Goal: Task Accomplishment & Management: Complete application form

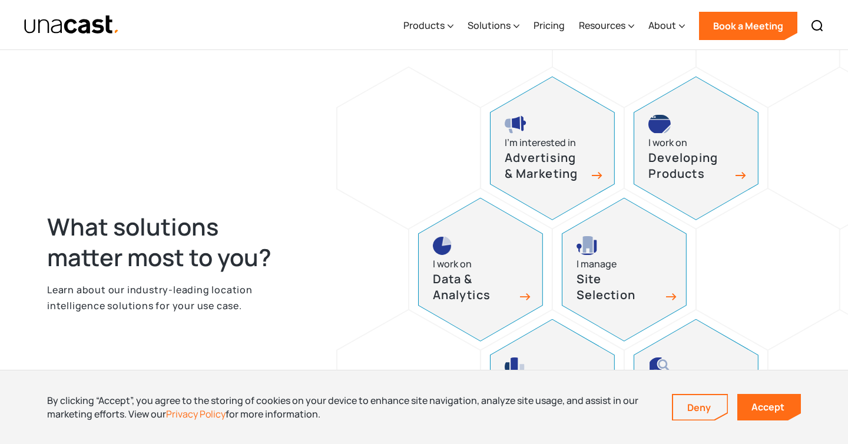
scroll to position [467, 0]
click at [451, 28] on icon at bounding box center [451, 26] width 6 height 12
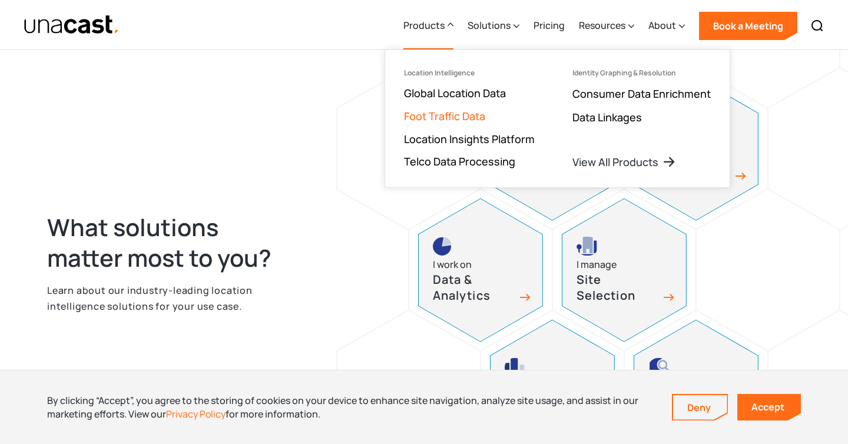
click at [450, 110] on link "Foot Traffic Data" at bounding box center [444, 116] width 81 height 14
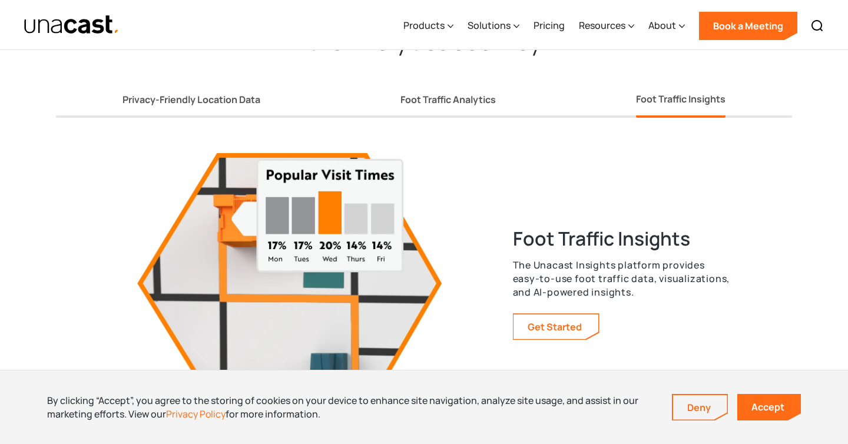
scroll to position [2122, 0]
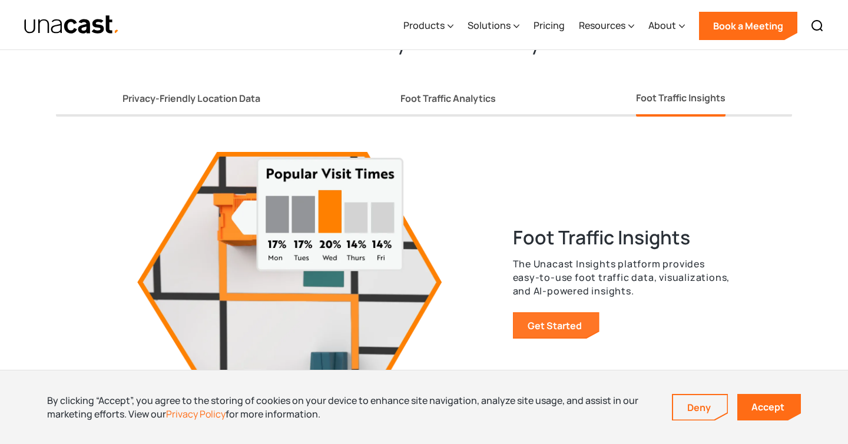
click at [531, 317] on link "Get Started" at bounding box center [556, 325] width 85 height 25
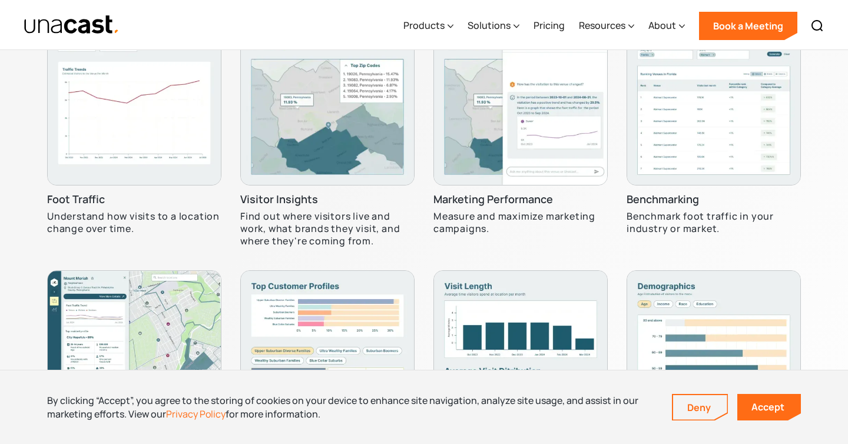
scroll to position [3603, 0]
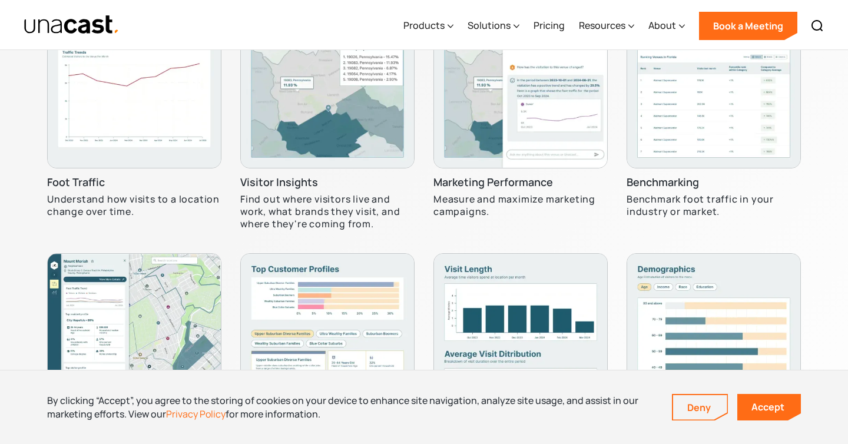
click at [121, 162] on img at bounding box center [134, 81] width 174 height 174
click at [73, 189] on h3 "Foot Traffic" at bounding box center [76, 183] width 58 height 14
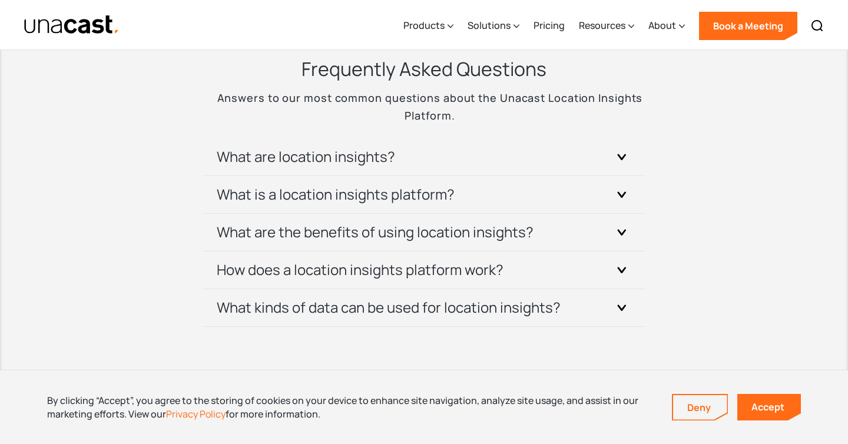
scroll to position [4199, 0]
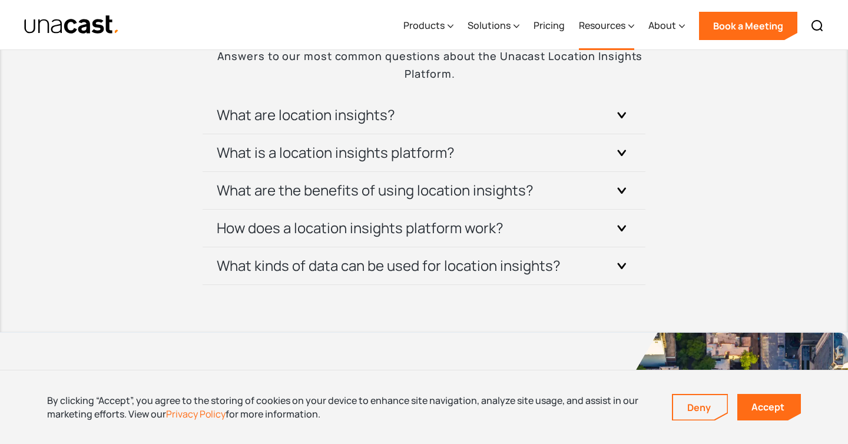
click at [580, 26] on div "Resources" at bounding box center [602, 25] width 47 height 14
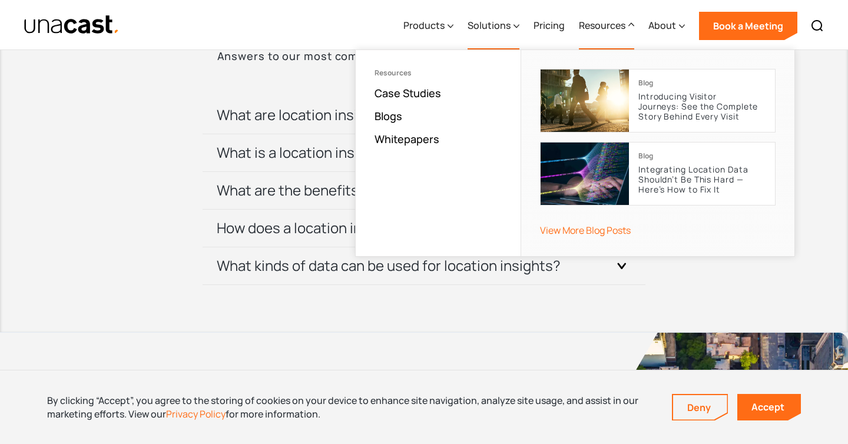
click at [477, 26] on div "Solutions" at bounding box center [489, 25] width 43 height 14
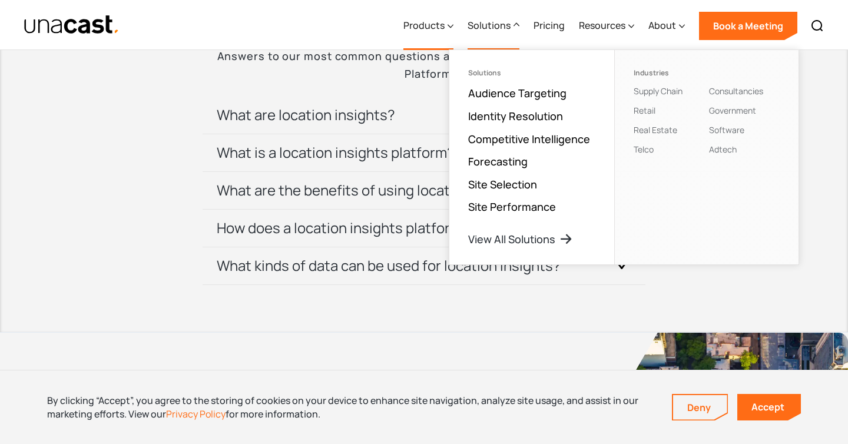
click at [441, 38] on div "Products" at bounding box center [429, 26] width 50 height 48
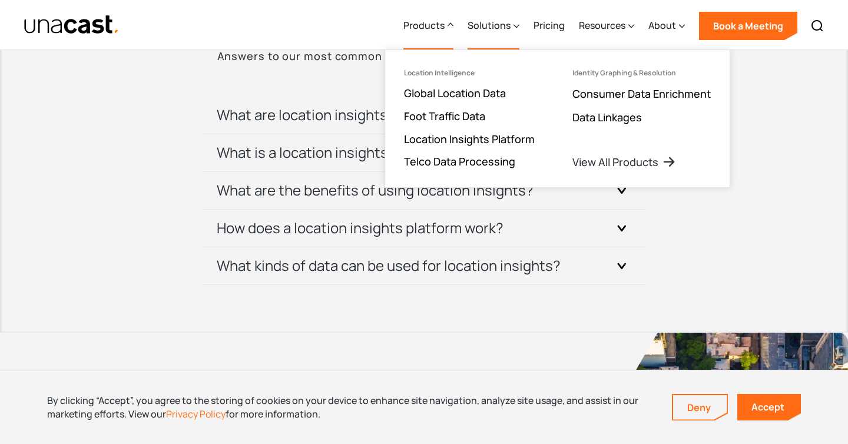
click at [478, 35] on div "Solutions" at bounding box center [494, 26] width 52 height 48
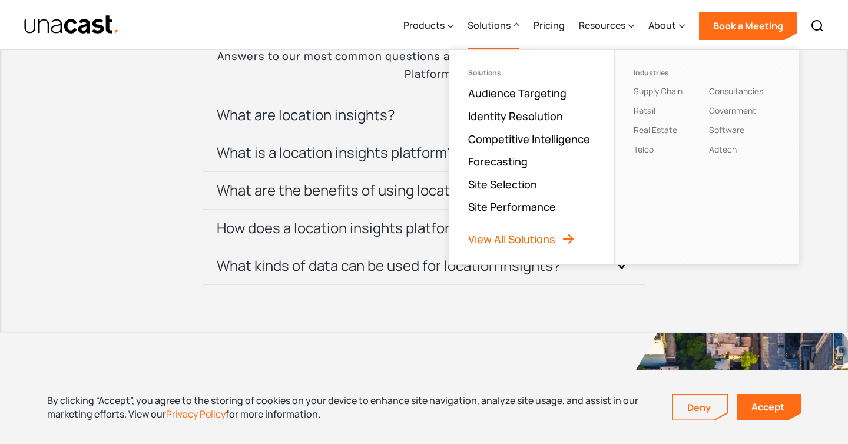
click at [514, 237] on link "View All Solutions" at bounding box center [521, 239] width 107 height 14
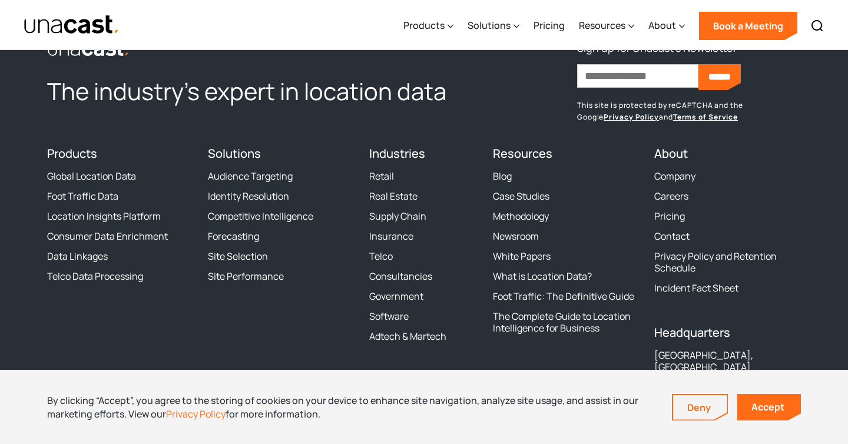
scroll to position [1459, 0]
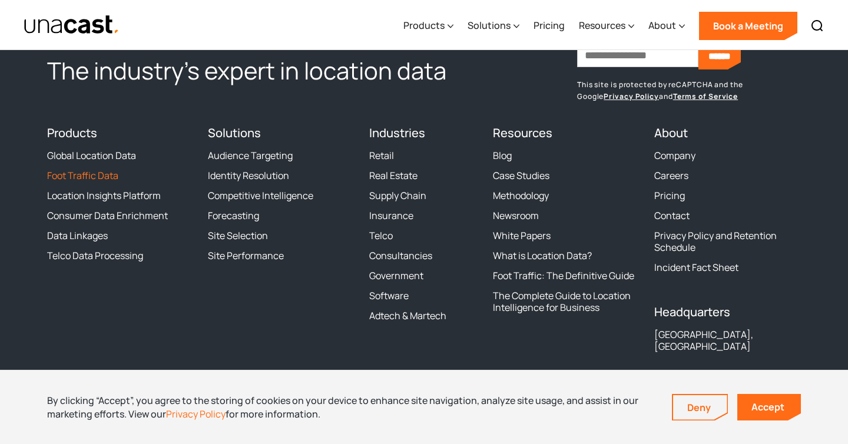
click at [95, 181] on link "Foot Traffic Data" at bounding box center [82, 176] width 71 height 12
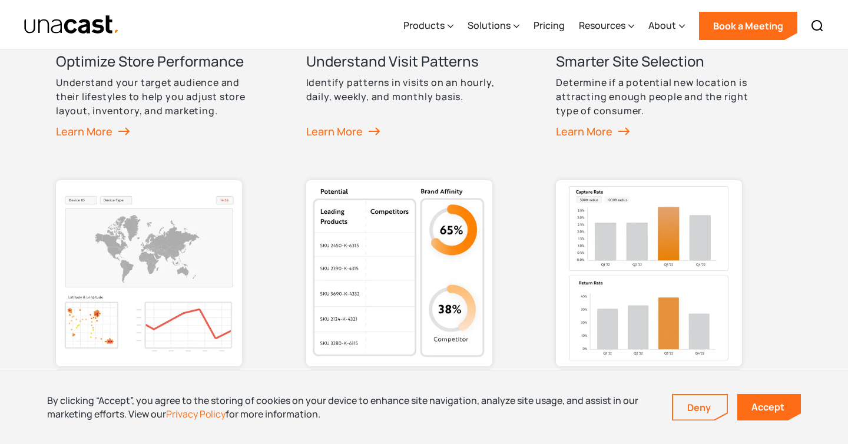
scroll to position [819, 0]
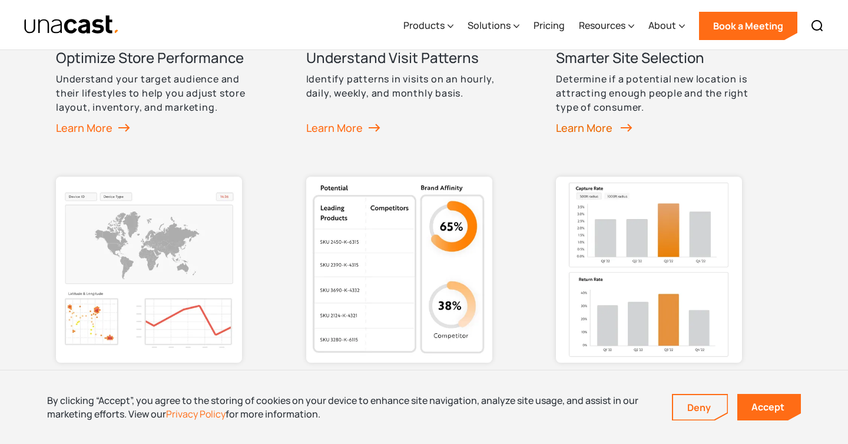
click at [576, 132] on div "Learn More" at bounding box center [594, 128] width 77 height 18
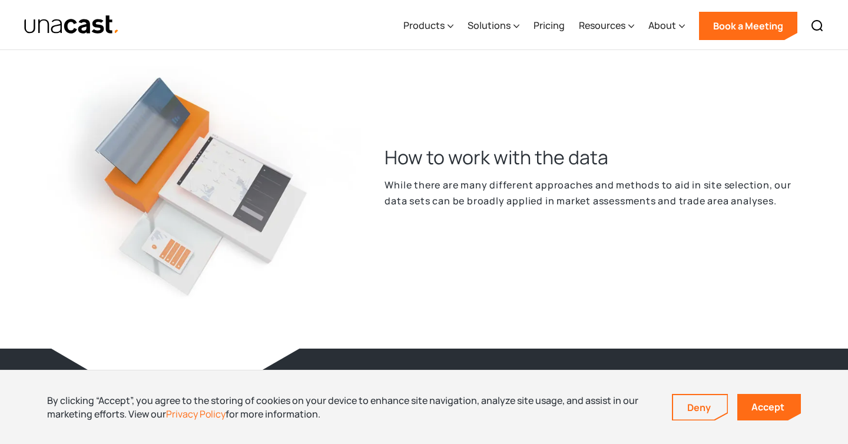
scroll to position [1413, 0]
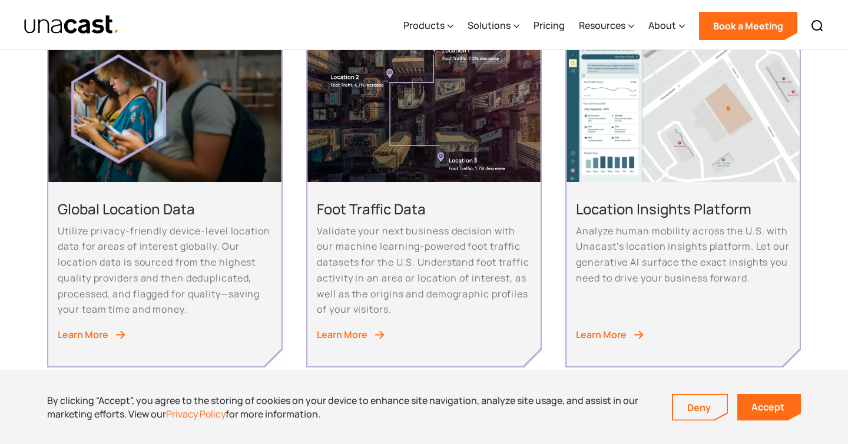
scroll to position [298, 0]
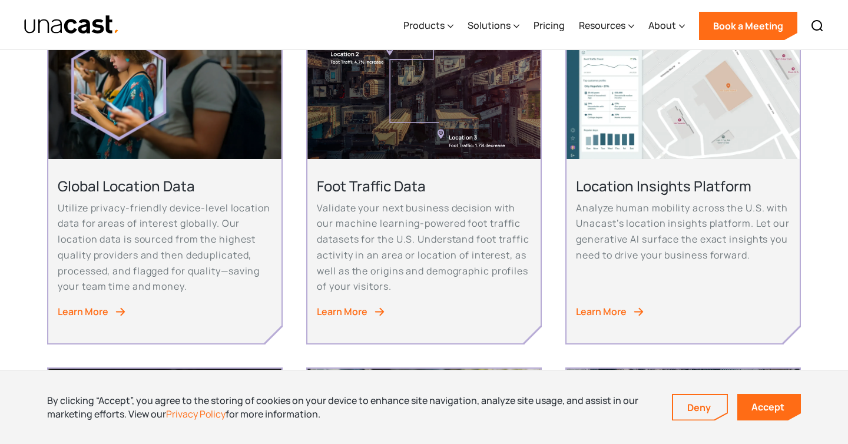
click at [94, 310] on div "Learn More" at bounding box center [83, 312] width 51 height 16
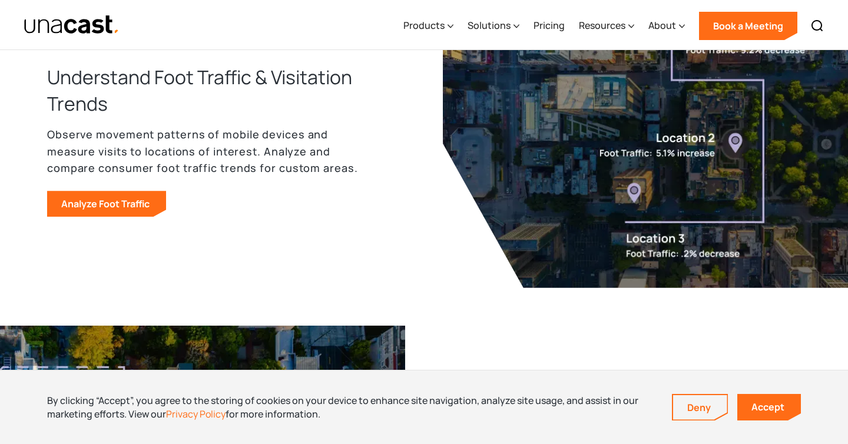
scroll to position [914, 0]
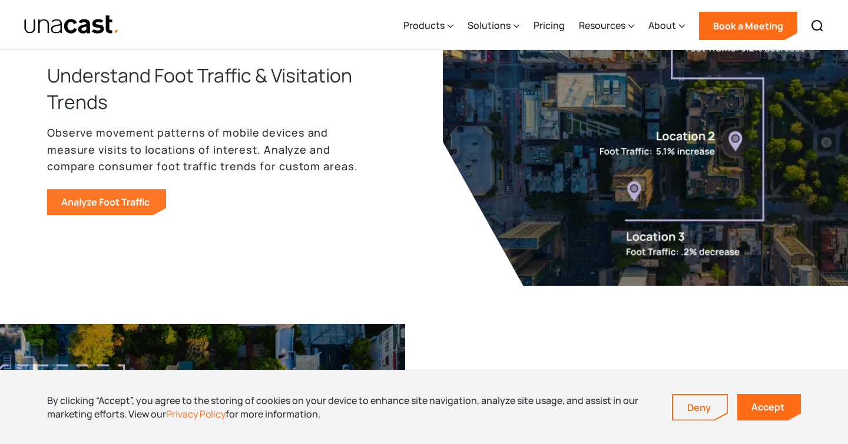
click at [137, 198] on link "Analyze Foot Traffic" at bounding box center [106, 202] width 119 height 26
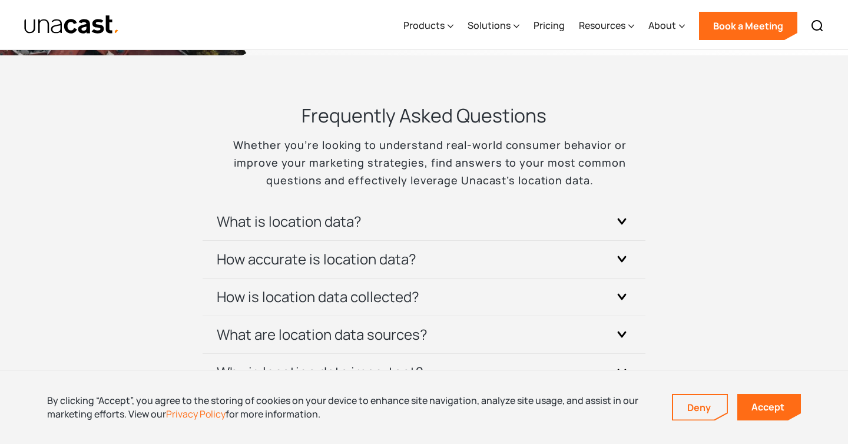
scroll to position [3474, 0]
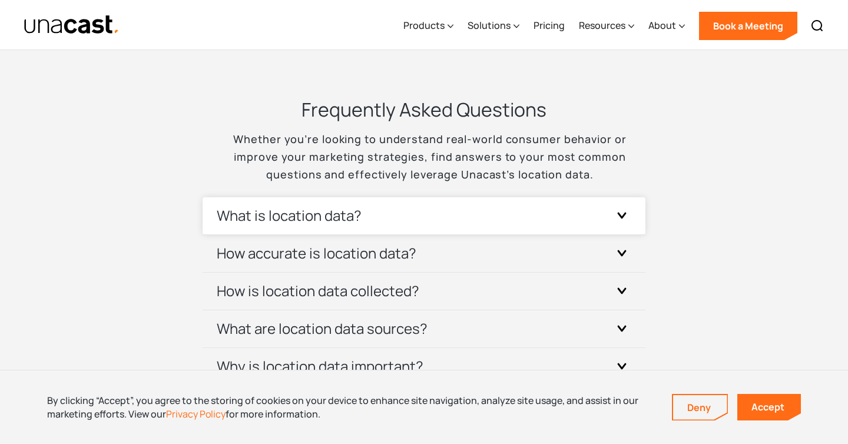
click at [627, 219] on div at bounding box center [622, 215] width 19 height 19
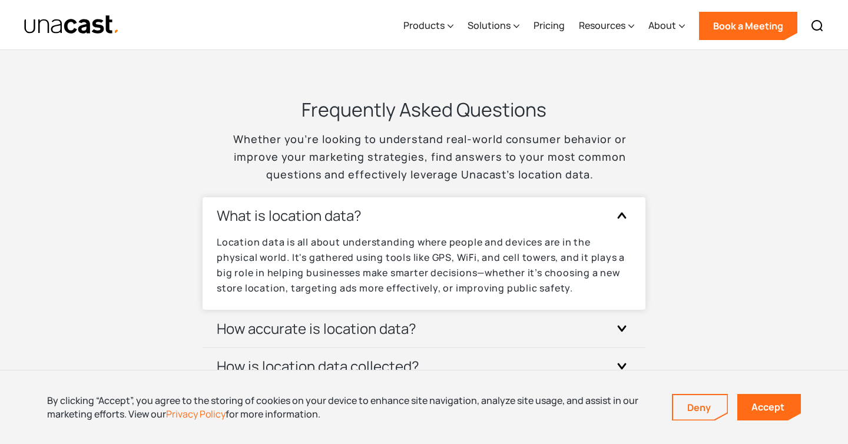
click at [626, 219] on icon at bounding box center [621, 215] width 9 height 6
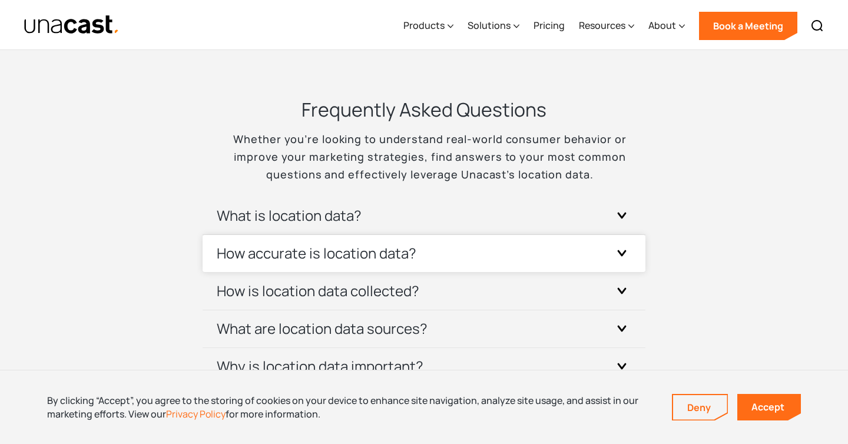
click at [611, 254] on div "How accurate is location data?" at bounding box center [424, 253] width 415 height 37
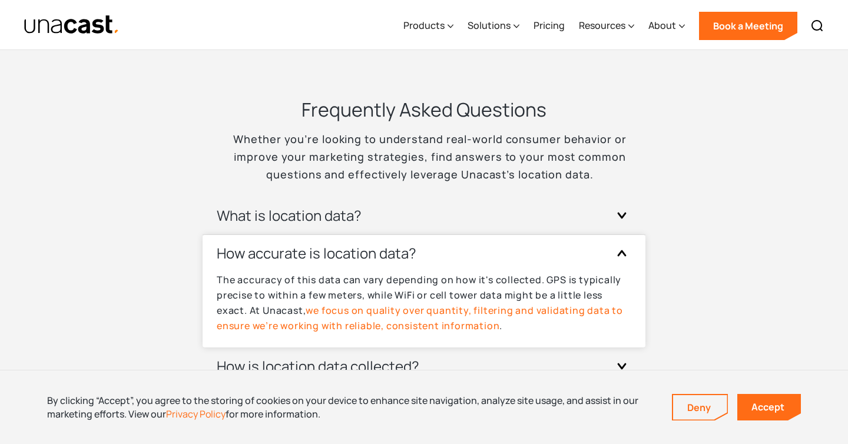
click at [611, 254] on div "How accurate is location data?" at bounding box center [424, 253] width 415 height 37
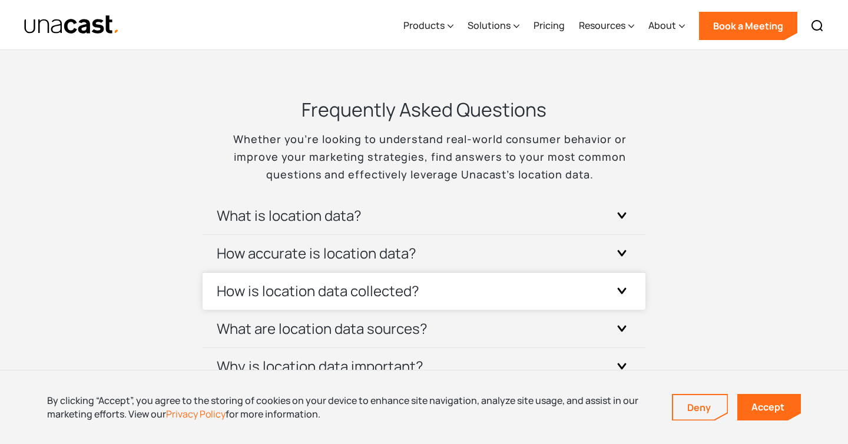
click at [603, 279] on div "How is location data collected?" at bounding box center [424, 291] width 415 height 37
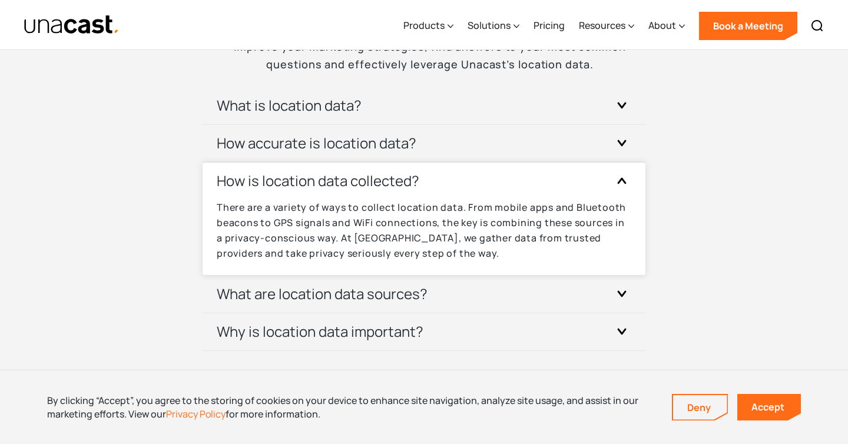
scroll to position [3589, 0]
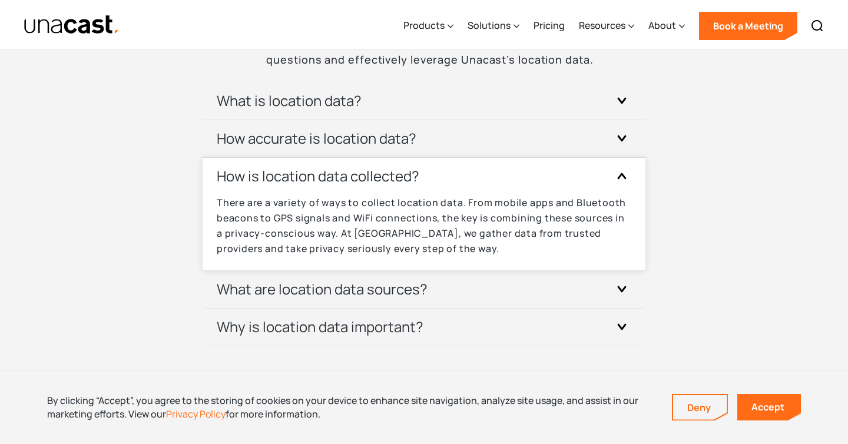
click at [518, 181] on div "How is location data collected?" at bounding box center [424, 176] width 415 height 37
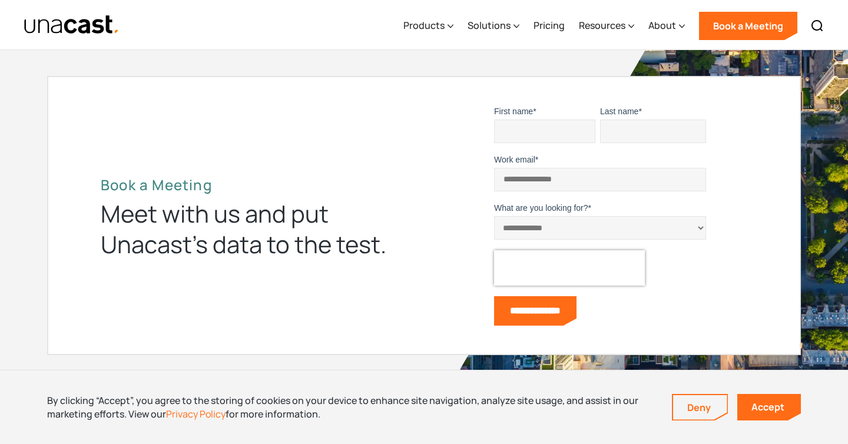
scroll to position [3859, 0]
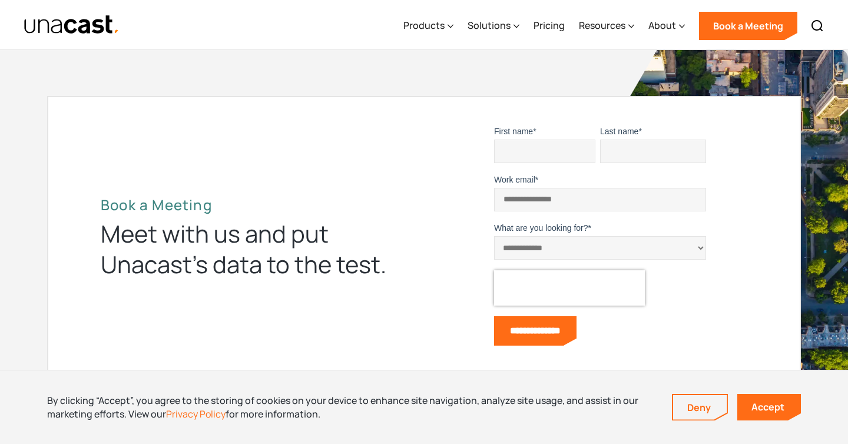
click at [516, 255] on select "**********" at bounding box center [600, 248] width 212 height 24
select select "**********"
click at [494, 238] on select "**********" at bounding box center [600, 248] width 212 height 24
click at [502, 207] on input "Work email *" at bounding box center [600, 200] width 212 height 24
click at [551, 203] on input "**********" at bounding box center [600, 200] width 212 height 24
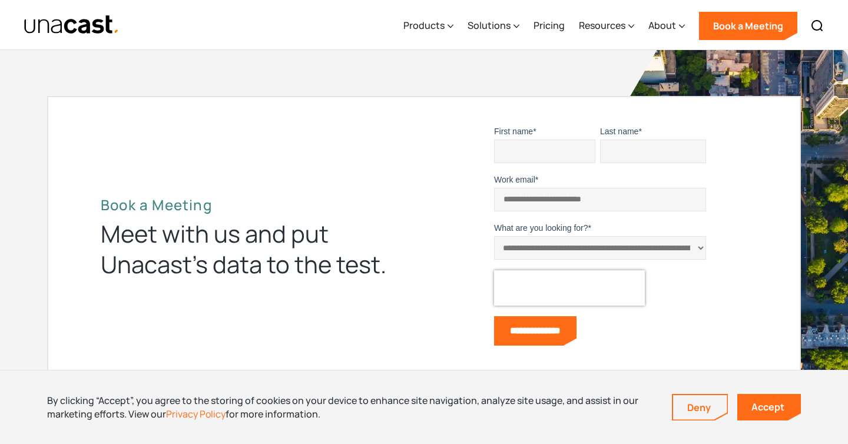
click at [551, 203] on input "**********" at bounding box center [600, 200] width 212 height 24
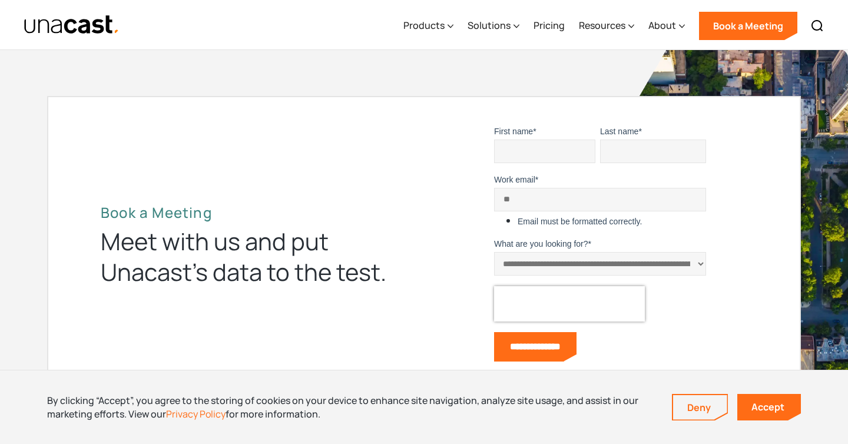
type input "**********"
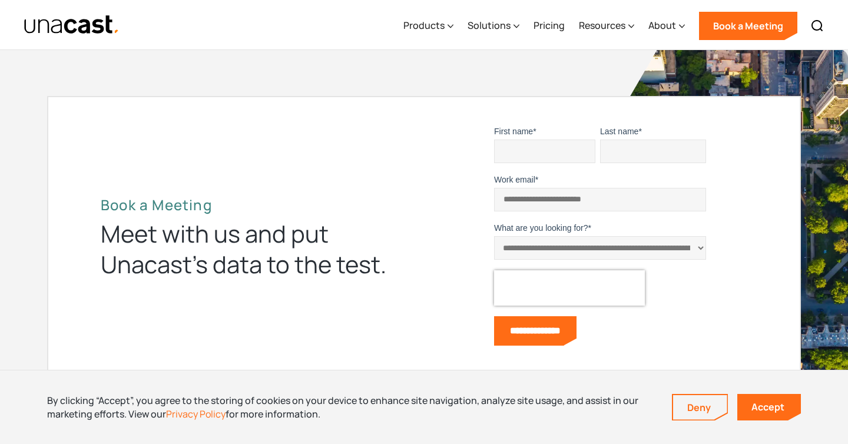
click at [520, 145] on input "First name *" at bounding box center [544, 152] width 101 height 24
type input "******"
type input "********"
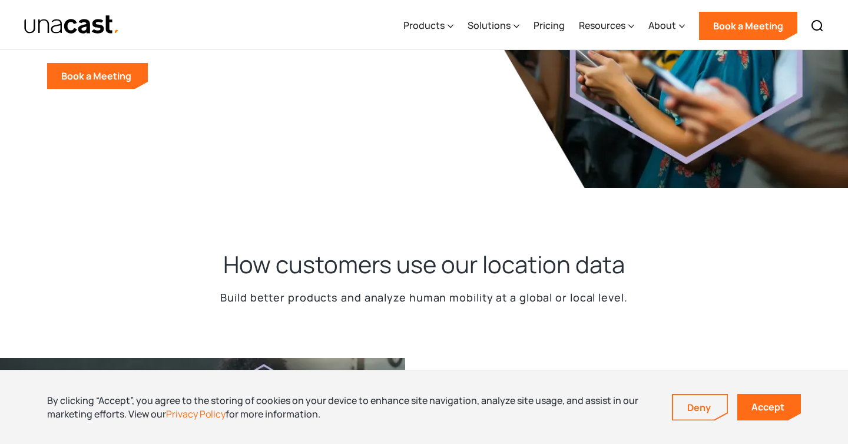
scroll to position [231, 0]
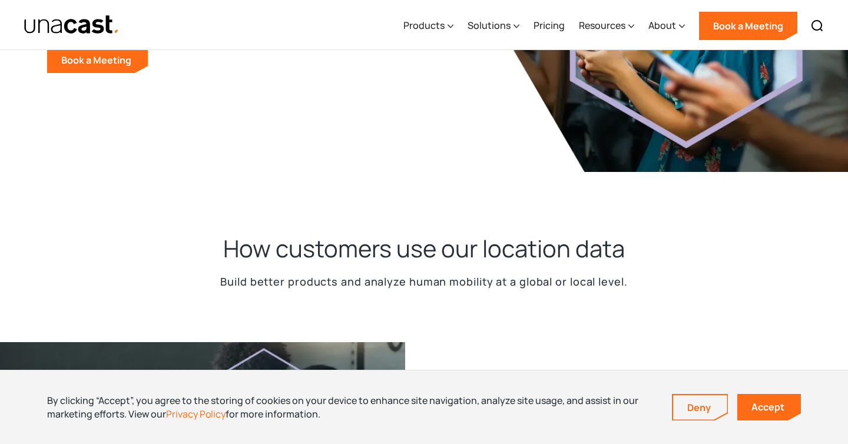
click at [226, 280] on p "Build better products and analyze human mobility at a global or local level." at bounding box center [423, 281] width 407 height 17
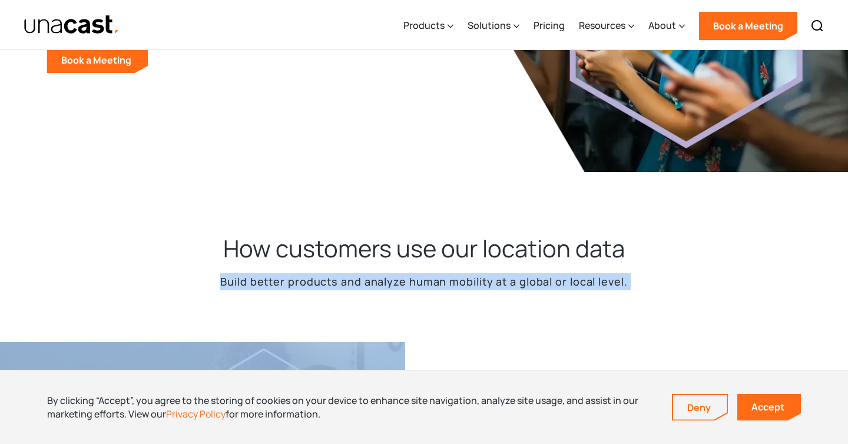
click at [226, 280] on p "Build better products and analyze human mobility at a global or local level." at bounding box center [423, 281] width 407 height 17
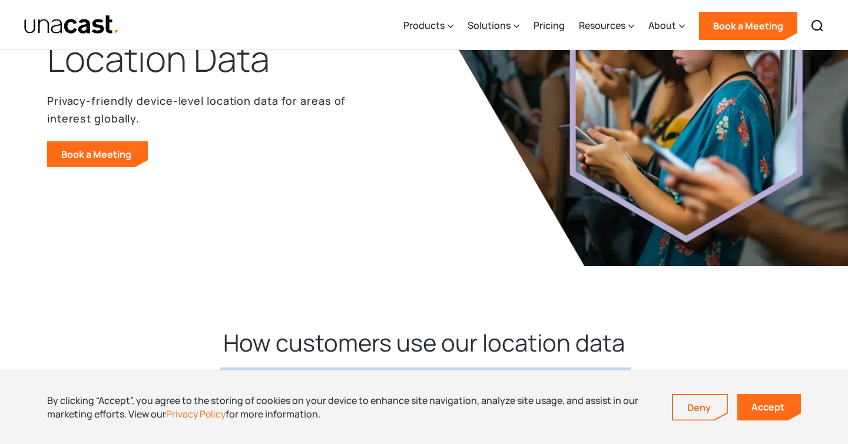
scroll to position [0, 0]
